Goal: Navigation & Orientation: Understand site structure

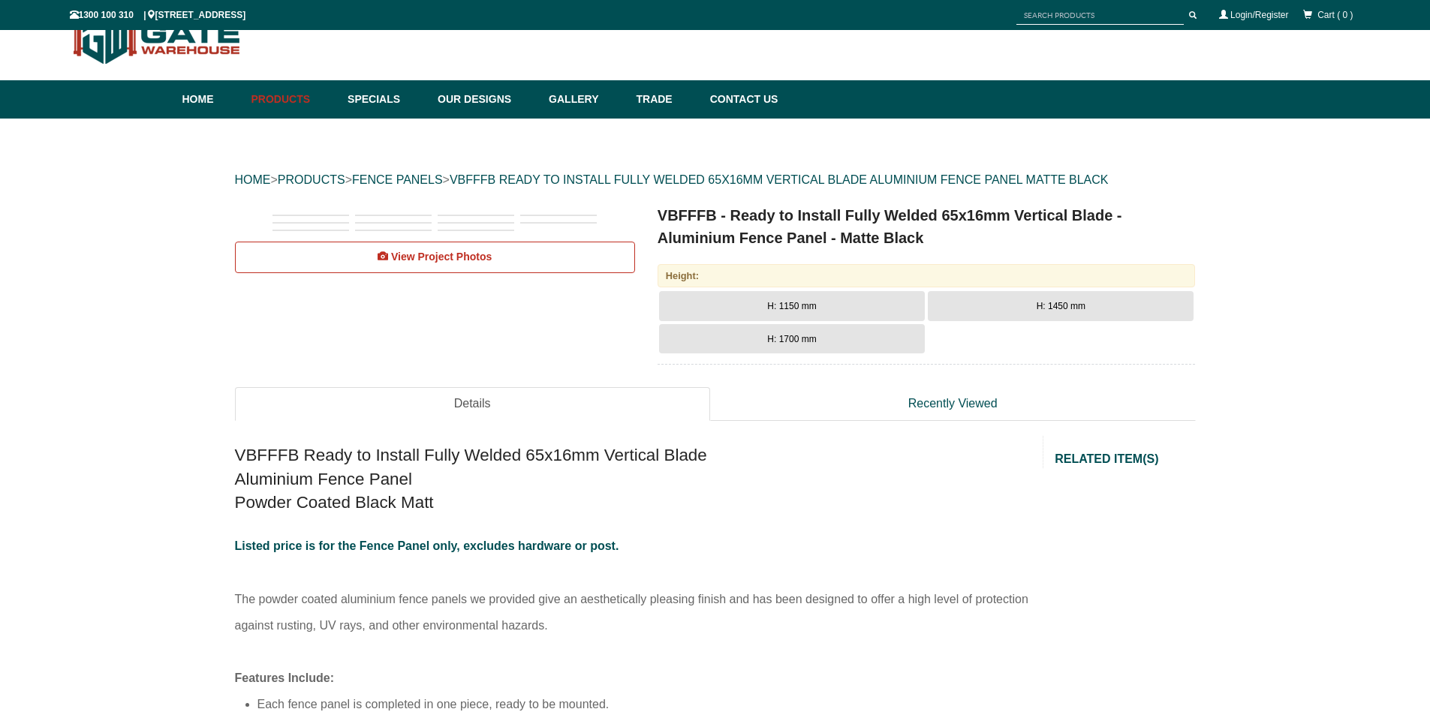
scroll to position [38, 0]
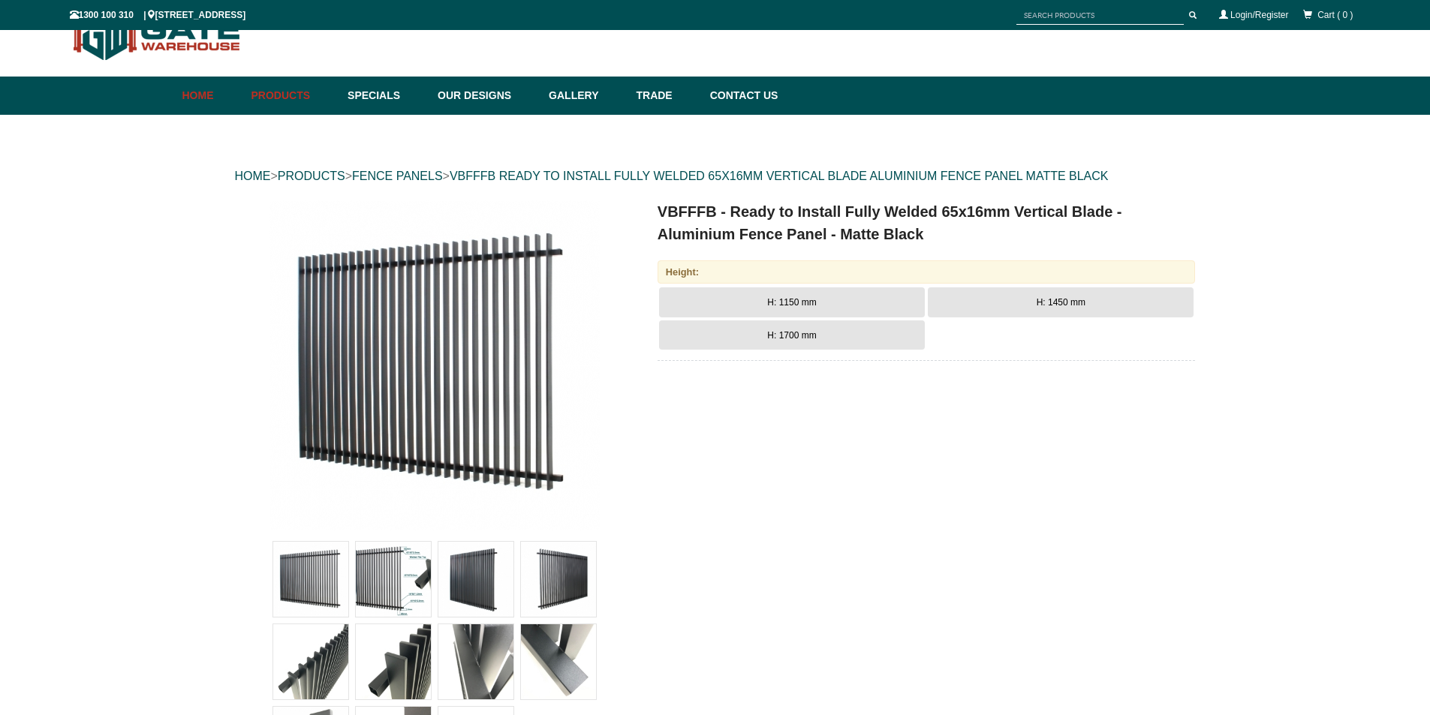
click at [200, 95] on link "Home" at bounding box center [213, 96] width 62 height 38
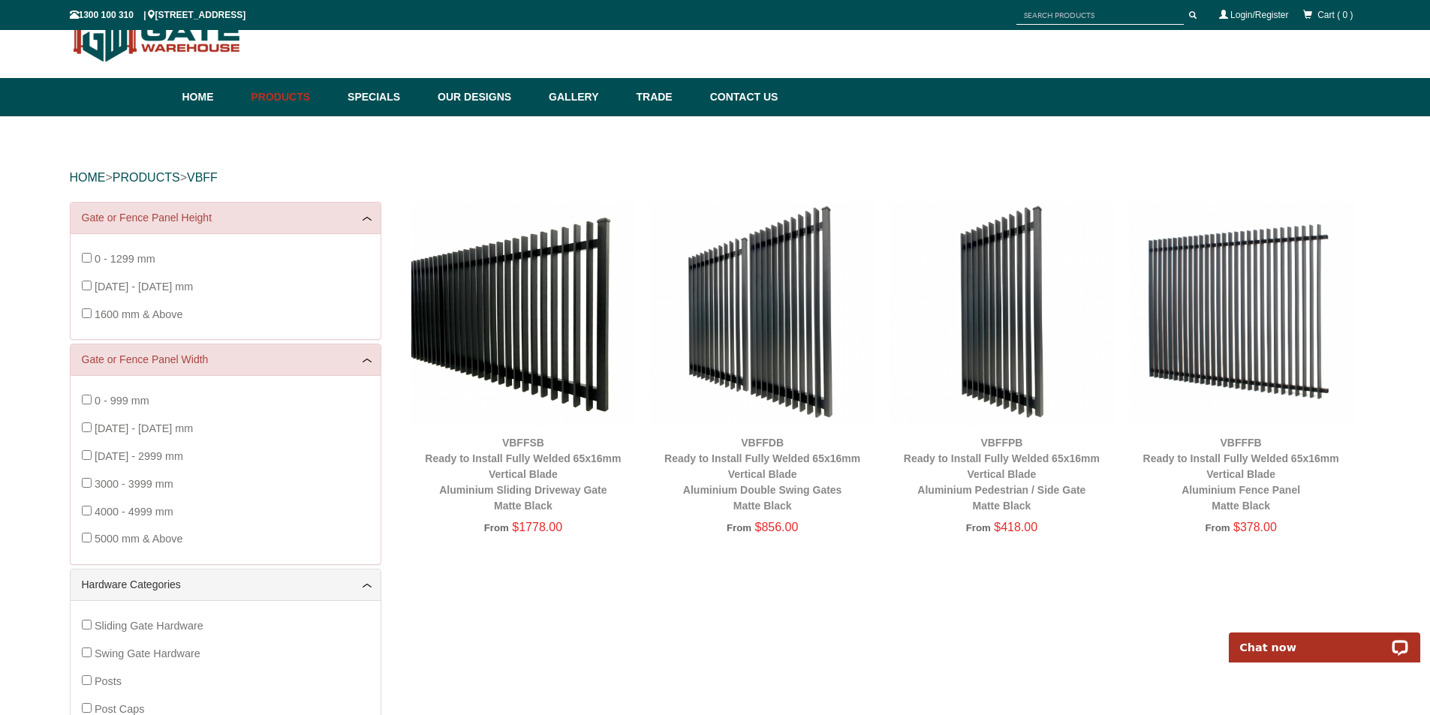
scroll to position [38, 0]
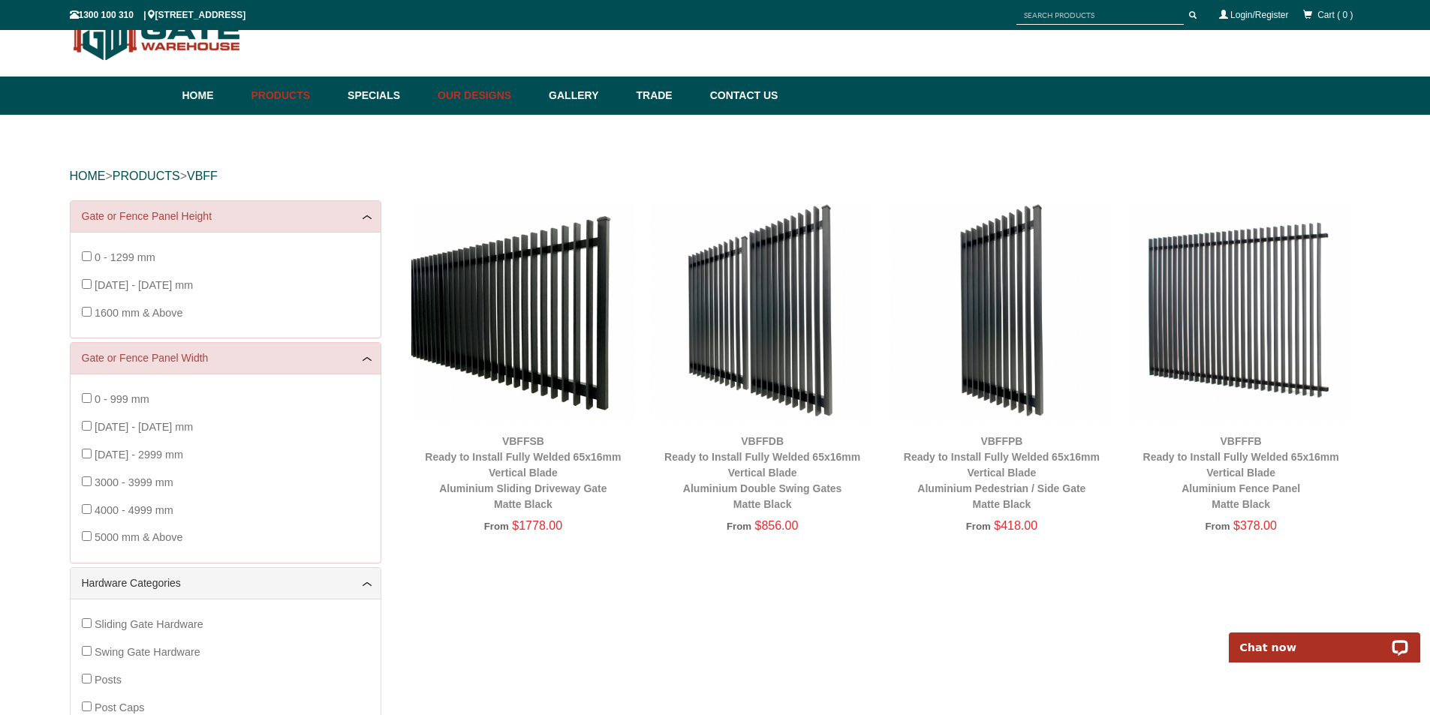
click at [489, 93] on link "Our Designs" at bounding box center [485, 96] width 111 height 38
